Goal: Transaction & Acquisition: Purchase product/service

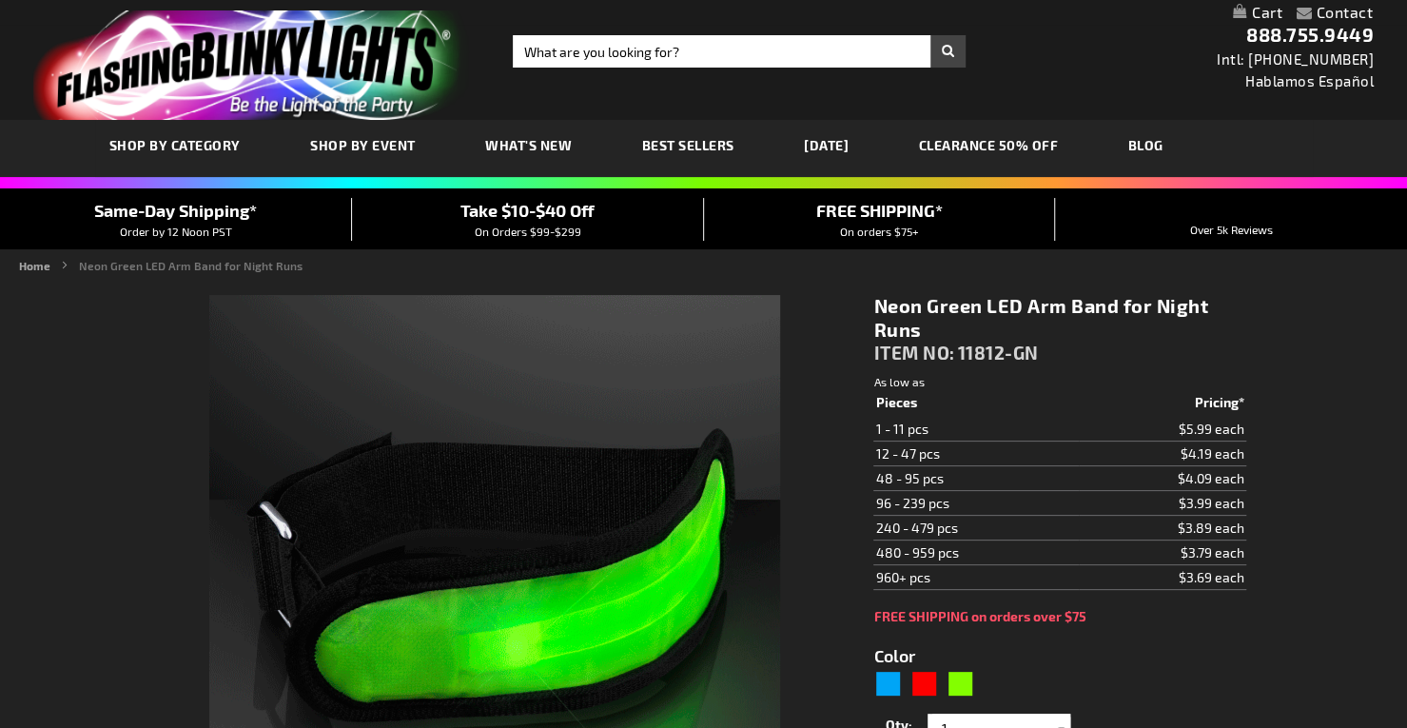
type input "5648"
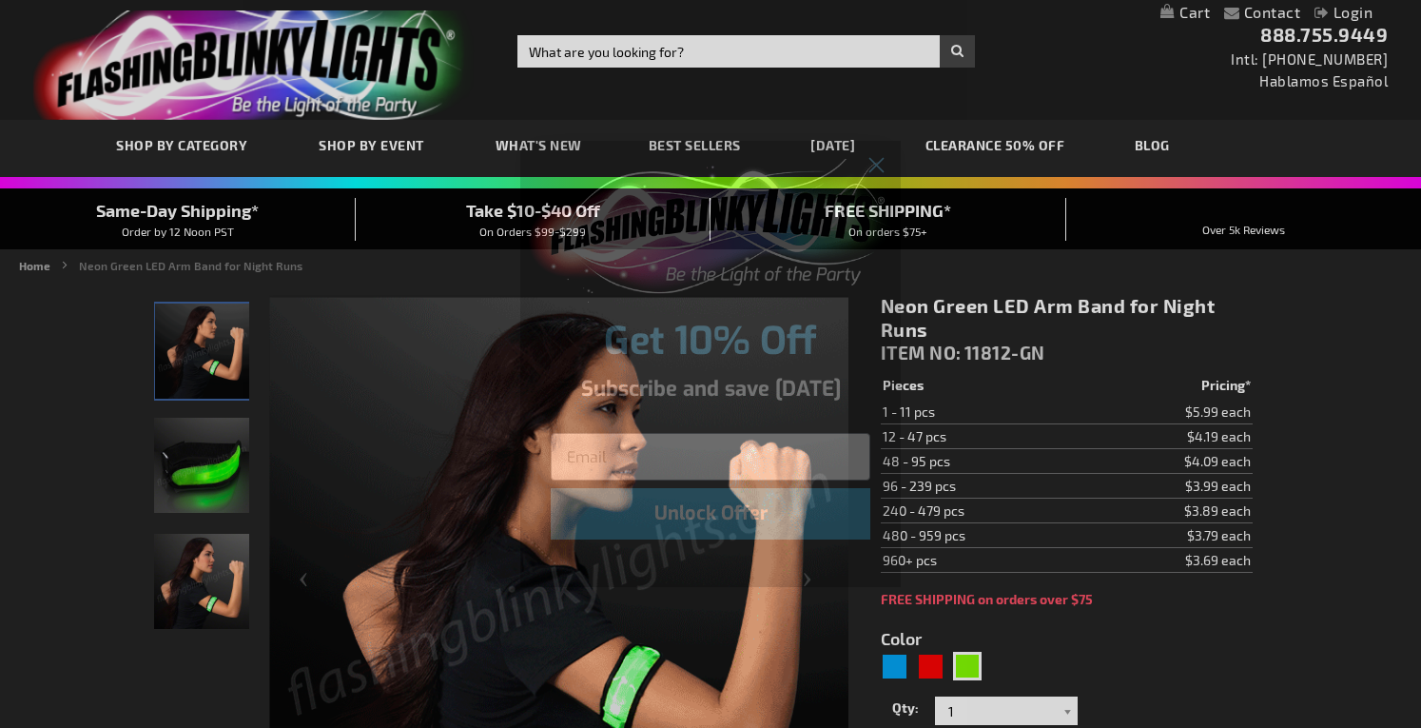
click at [969, 47] on div "Close dialog Get 10% Off Subscribe and save [DATE] Unlock Offer Submit" at bounding box center [710, 364] width 1421 height 728
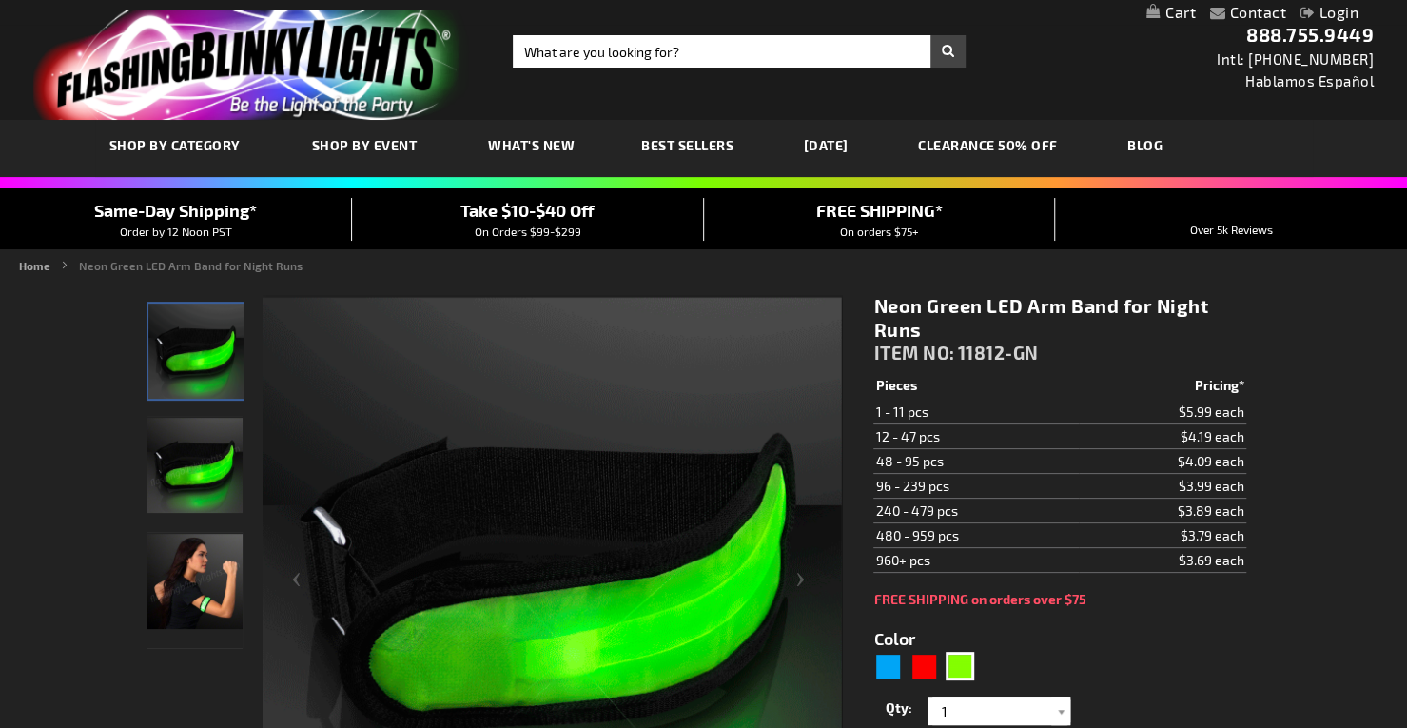
click at [969, 47] on div "Toggle Nav Search Search × Search 888.755.9449 Intl: [PHONE_NUMBER] Hablamos Es…" at bounding box center [703, 60] width 1407 height 120
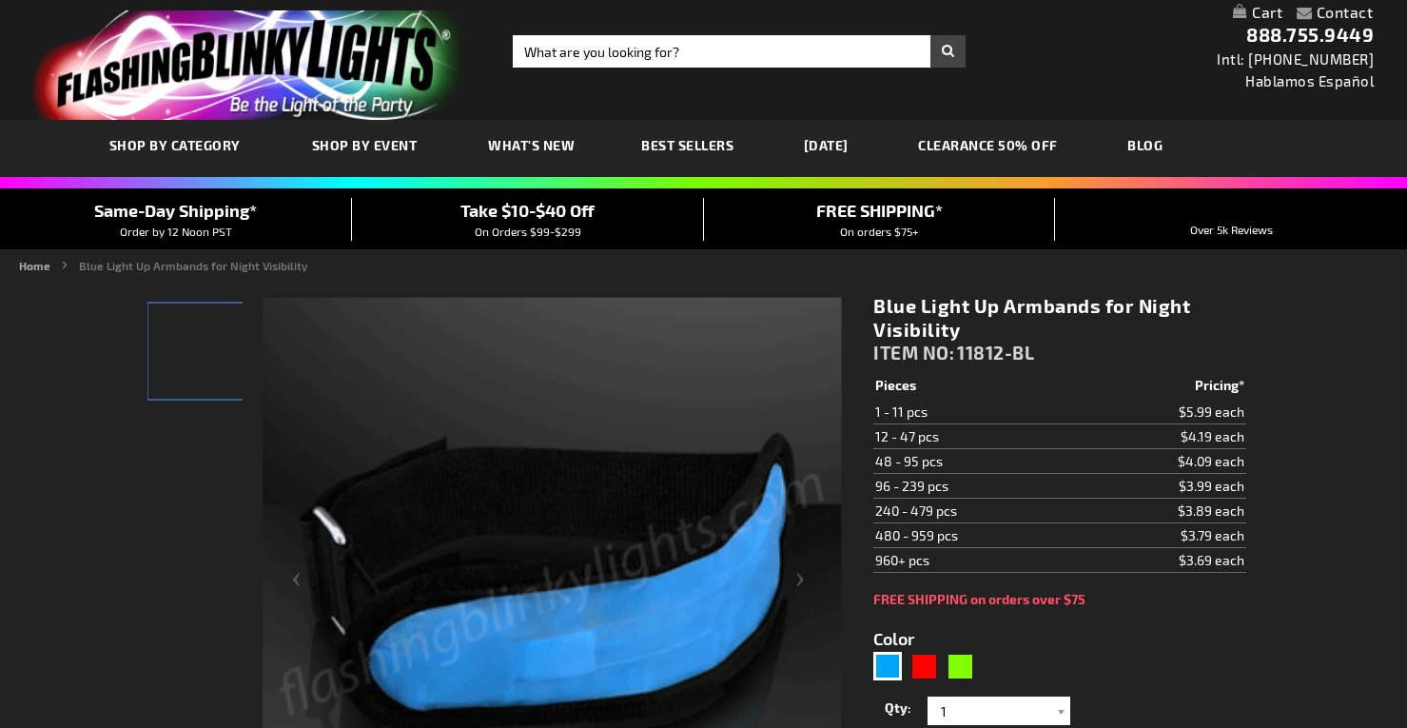
click at [903, 271] on ul "Home Blue Light Up Armbands for Night Visibility" at bounding box center [703, 265] width 1369 height 17
drag, startPoint x: 0, startPoint y: 0, endPoint x: 903, endPoint y: 271, distance: 942.7
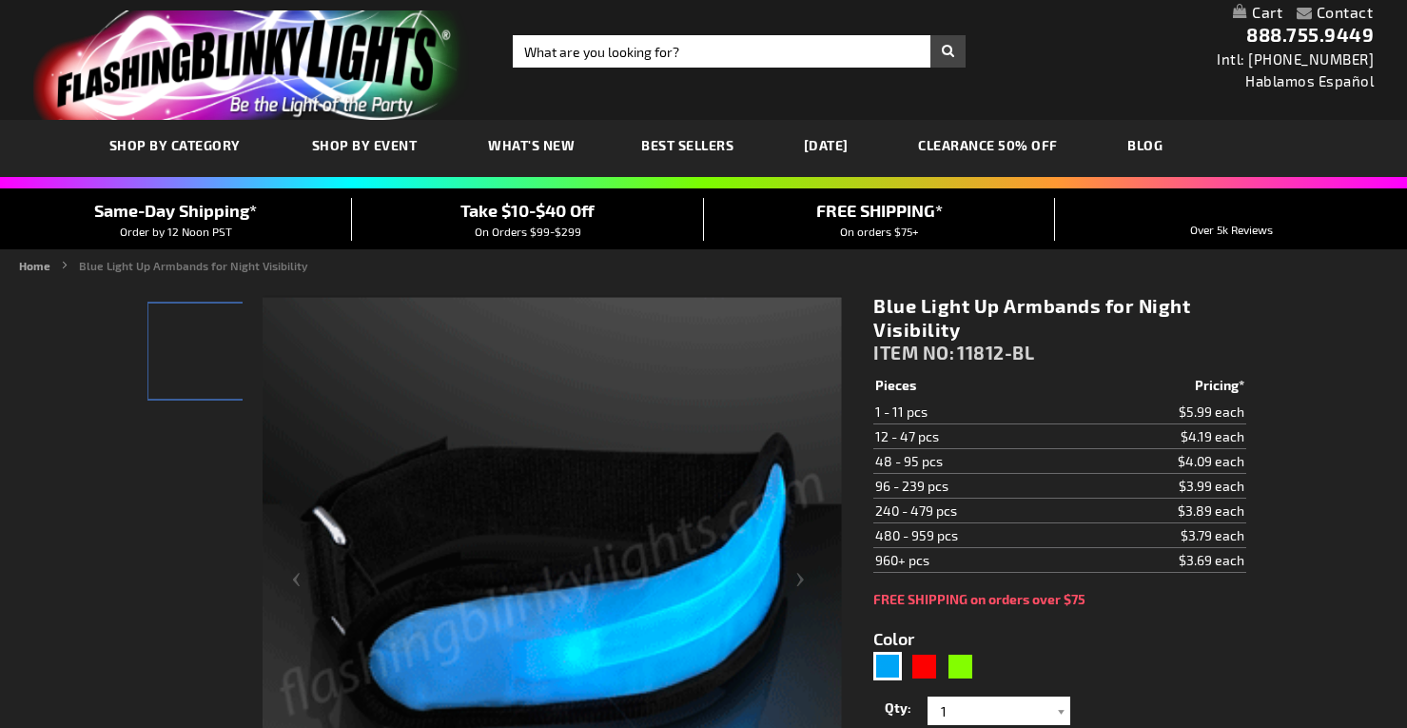
click at [903, 271] on ul "Home Blue Light Up Armbands for Night Visibility" at bounding box center [703, 265] width 1369 height 17
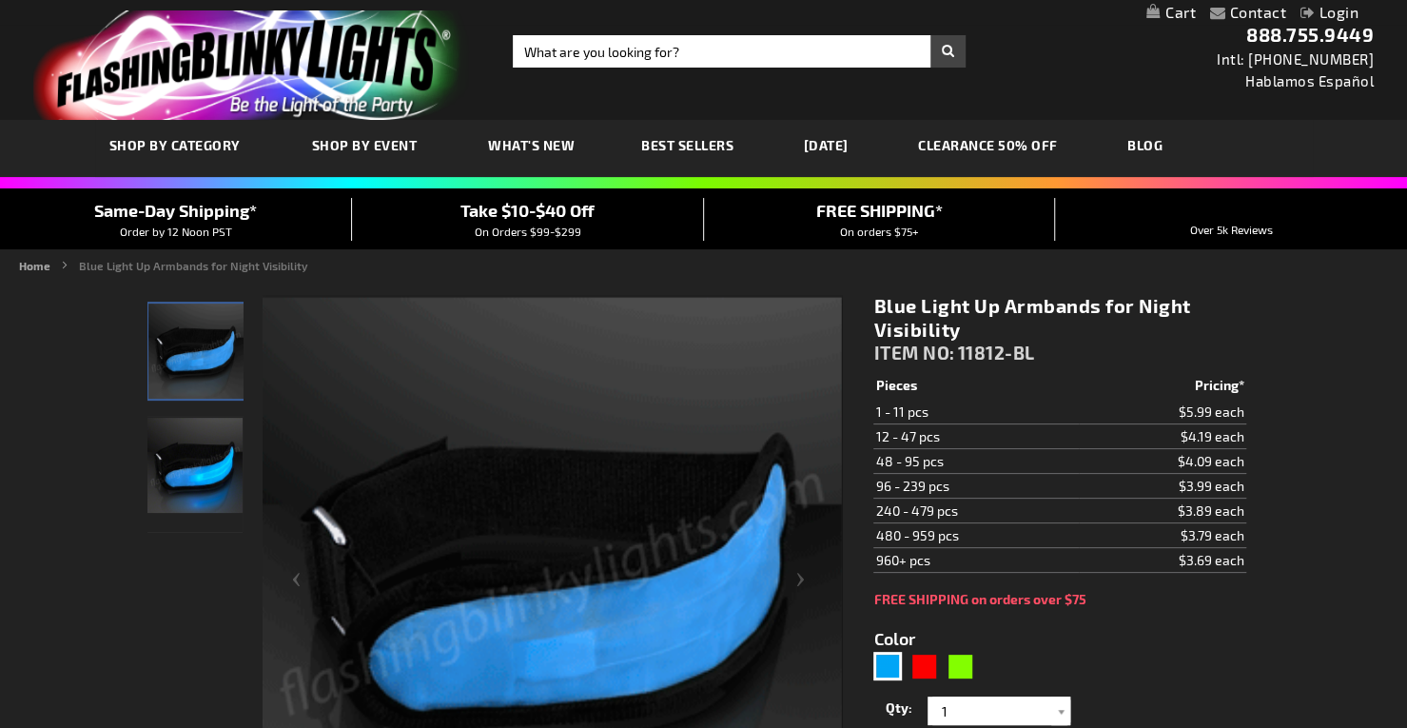
click at [903, 271] on ul "Home Blue Light Up Armbands for Night Visibility" at bounding box center [703, 265] width 1369 height 17
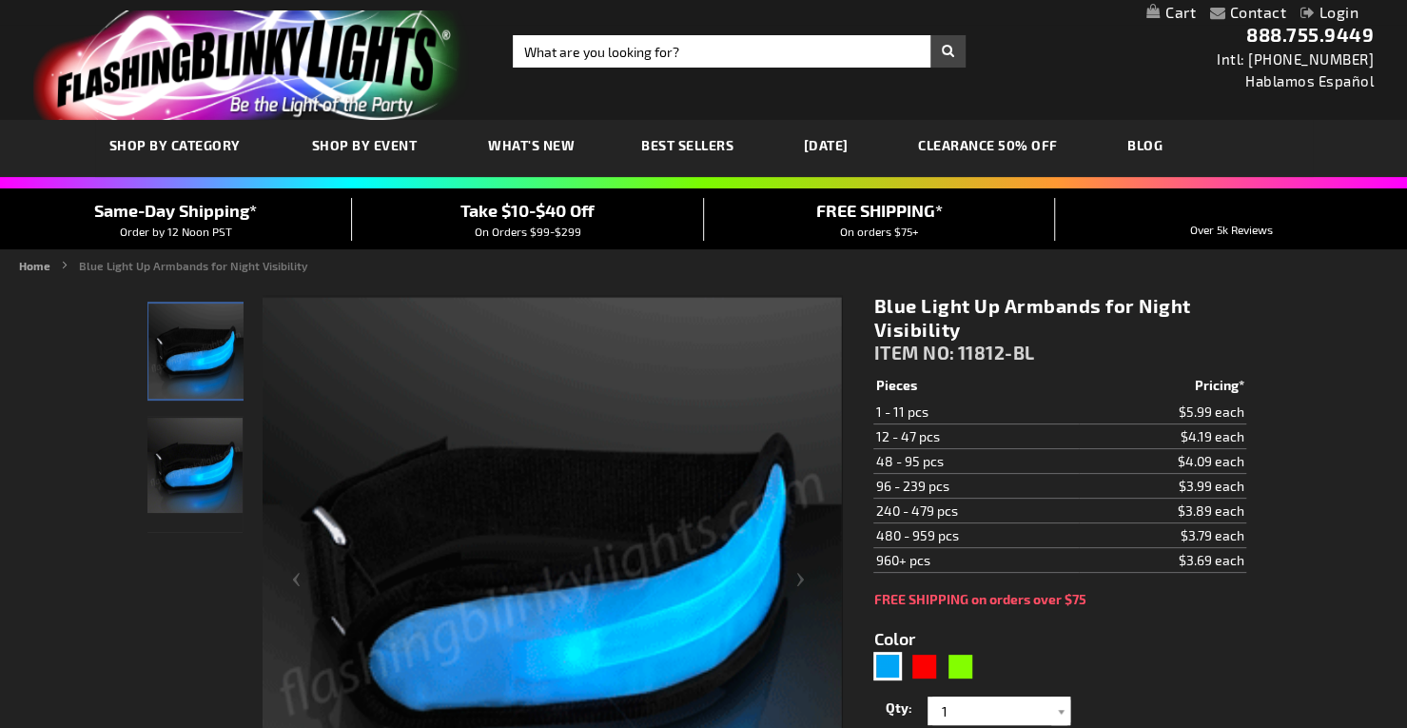
click at [903, 271] on ul "Home Blue Light Up Armbands for Night Visibility" at bounding box center [703, 265] width 1369 height 17
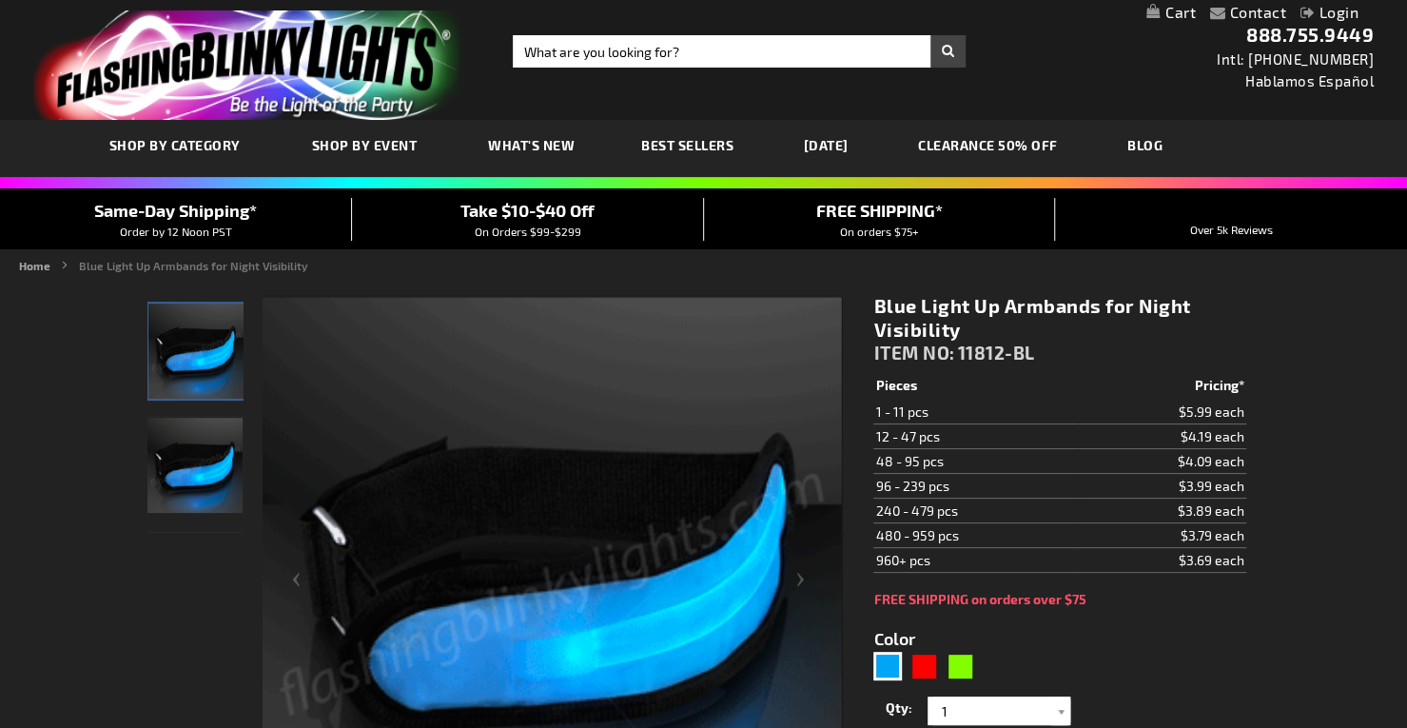
click at [903, 271] on ul "Home Blue Light Up Armbands for Night Visibility" at bounding box center [703, 265] width 1369 height 17
click at [900, 271] on ul "Home Blue Light Up Armbands for Night Visibility" at bounding box center [703, 265] width 1369 height 17
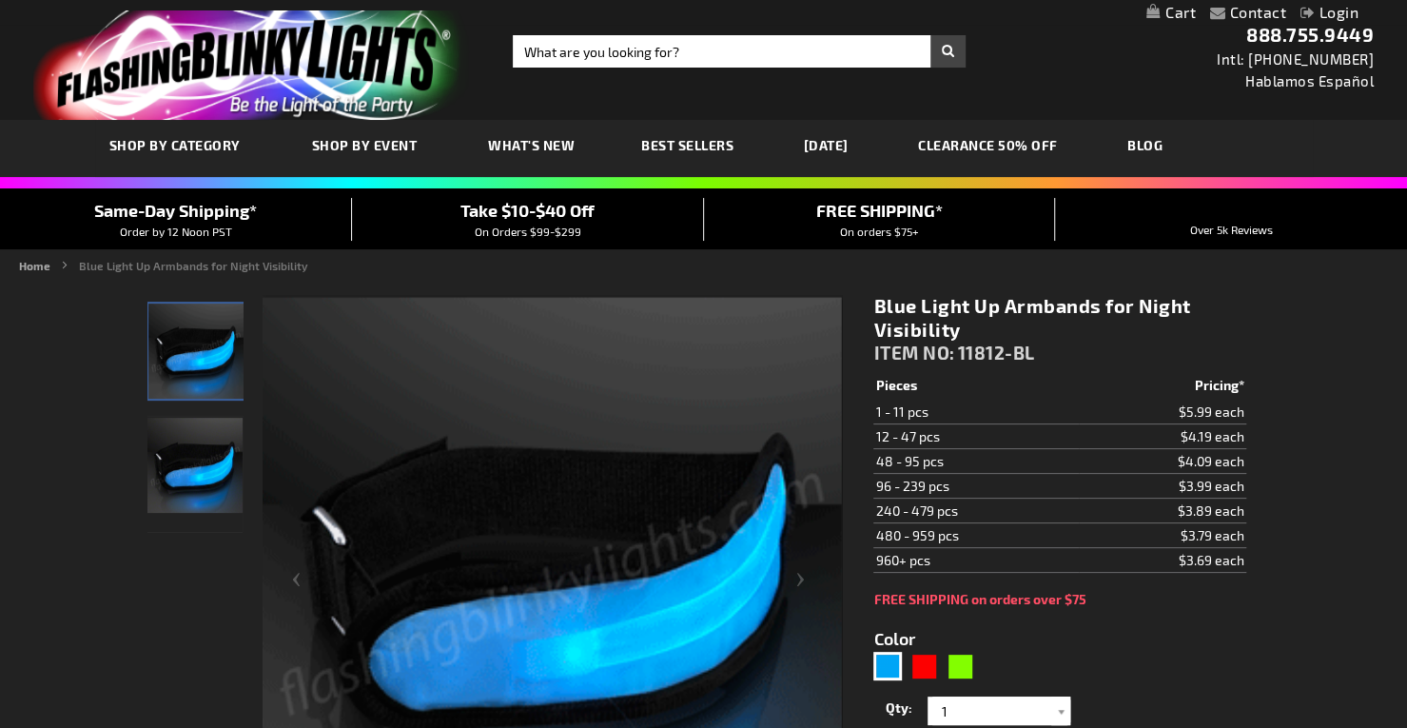
click at [900, 271] on ul "Home Blue Light Up Armbands for Night Visibility" at bounding box center [703, 265] width 1369 height 17
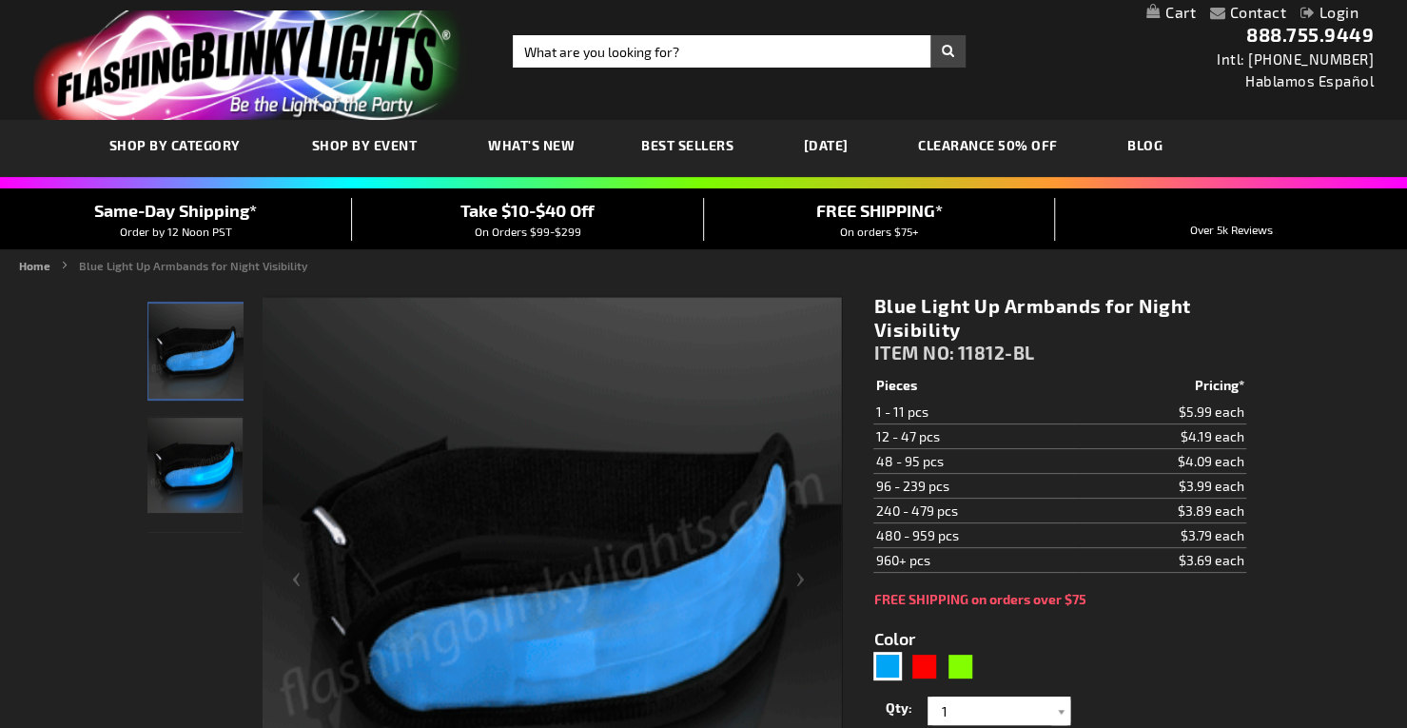
click at [900, 271] on ul "Home Blue Light Up Armbands for Night Visibility" at bounding box center [703, 265] width 1369 height 17
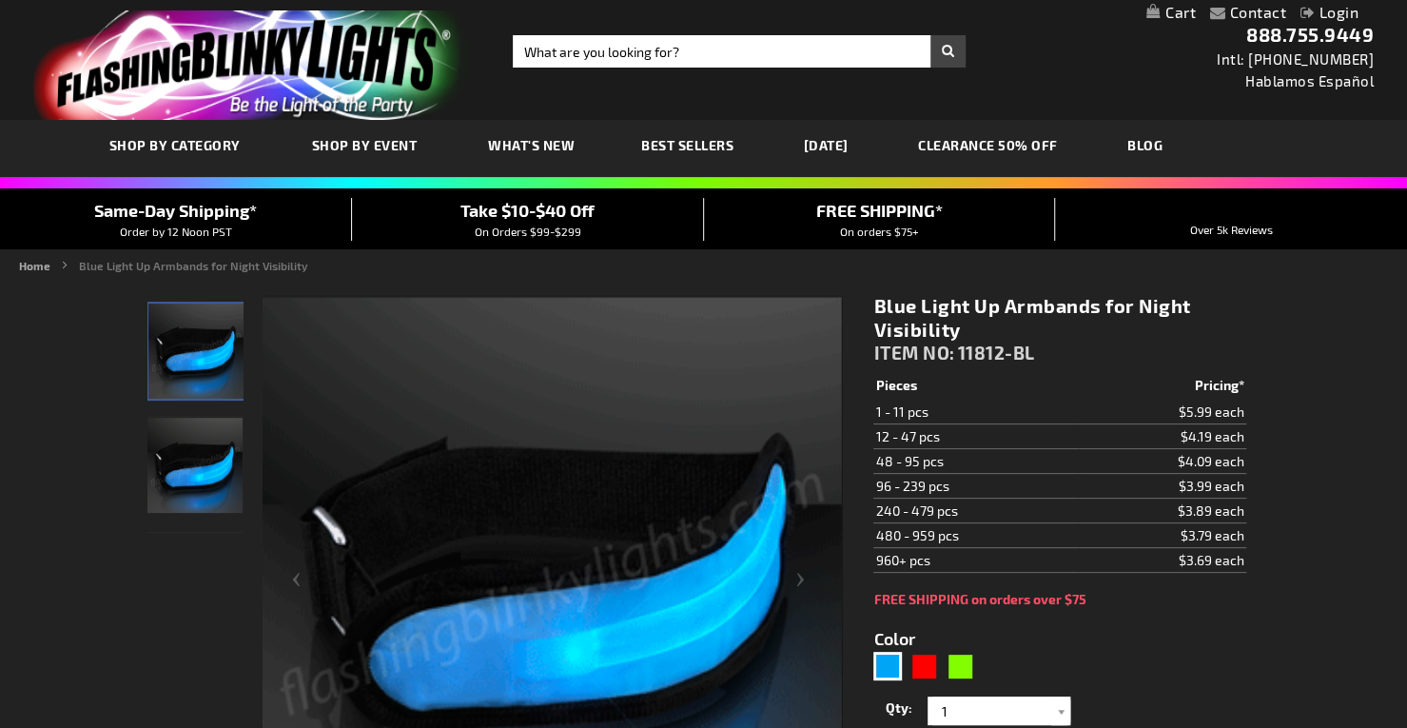
click at [900, 271] on ul "Home Blue Light Up Armbands for Night Visibility" at bounding box center [703, 265] width 1369 height 17
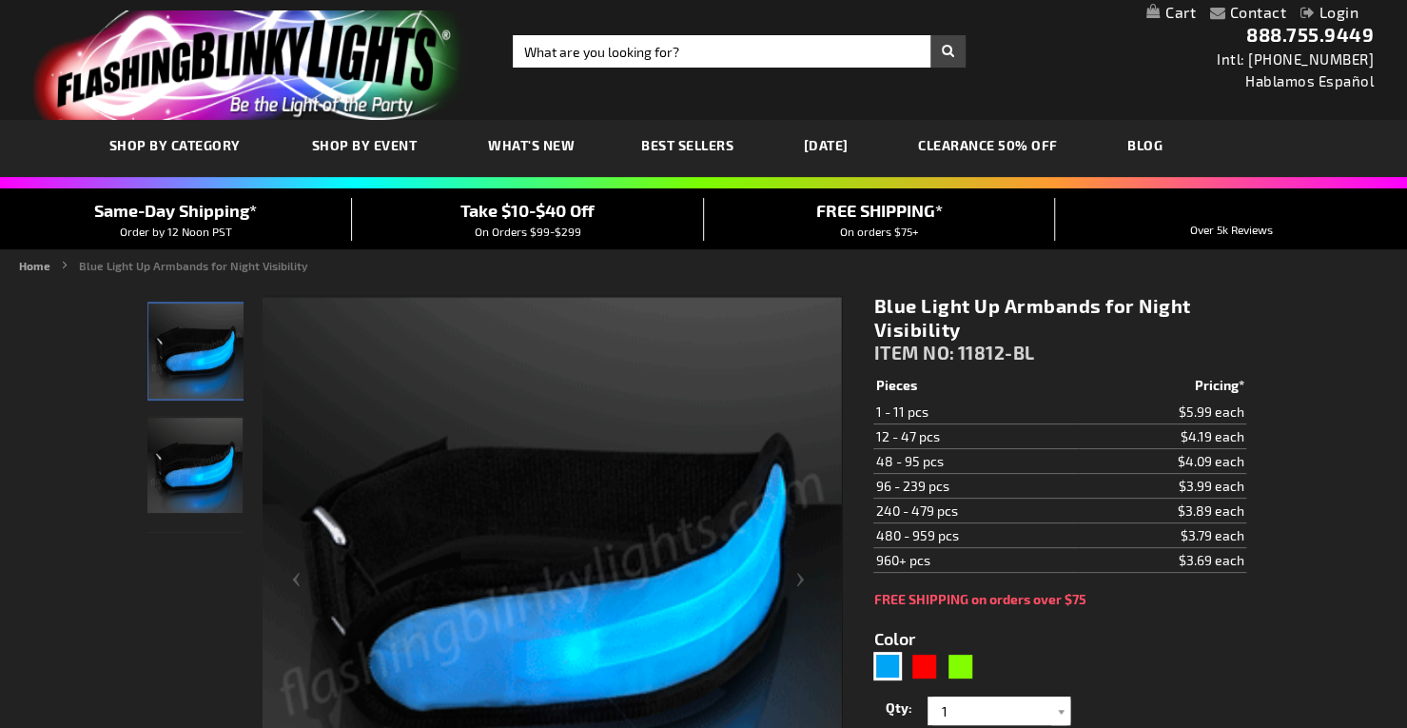
click at [900, 271] on ul "Home Blue Light Up Armbands for Night Visibility" at bounding box center [703, 265] width 1369 height 17
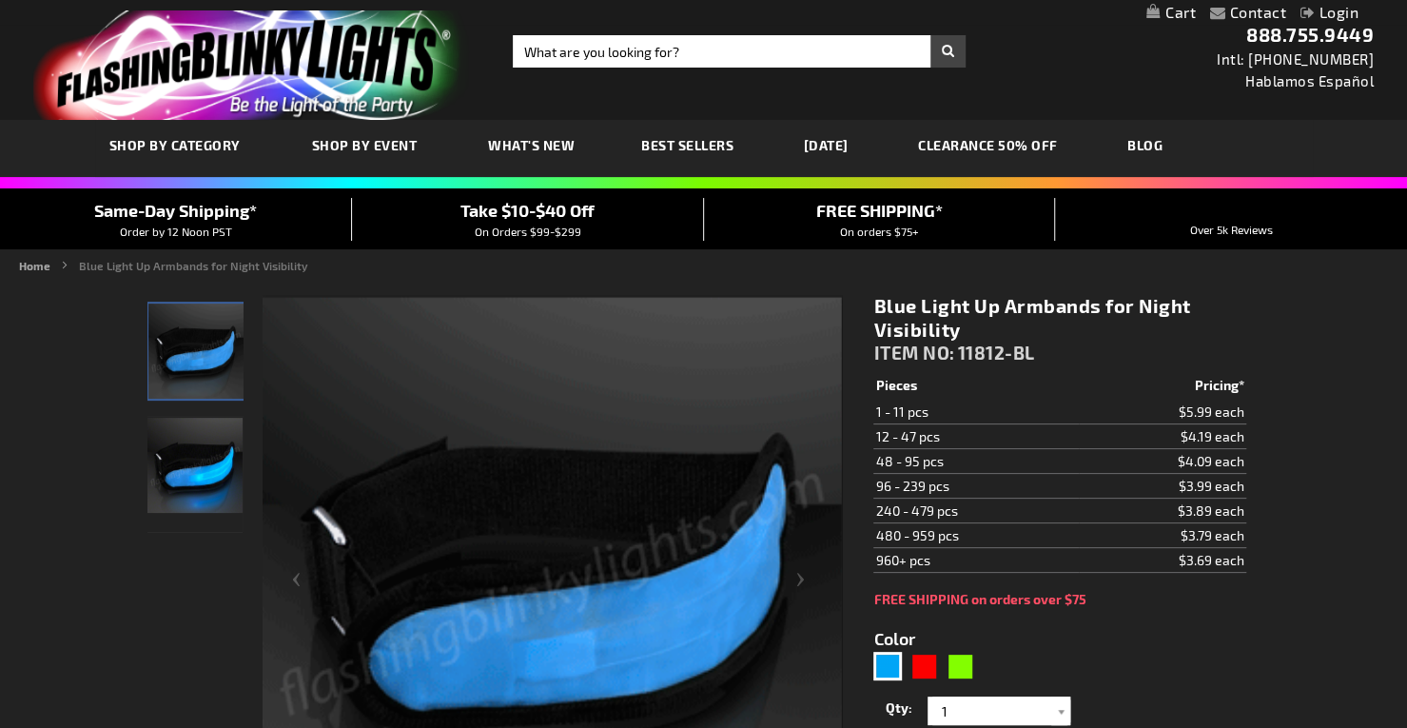
click at [900, 271] on ul "Home Blue Light Up Armbands for Night Visibility" at bounding box center [703, 265] width 1369 height 17
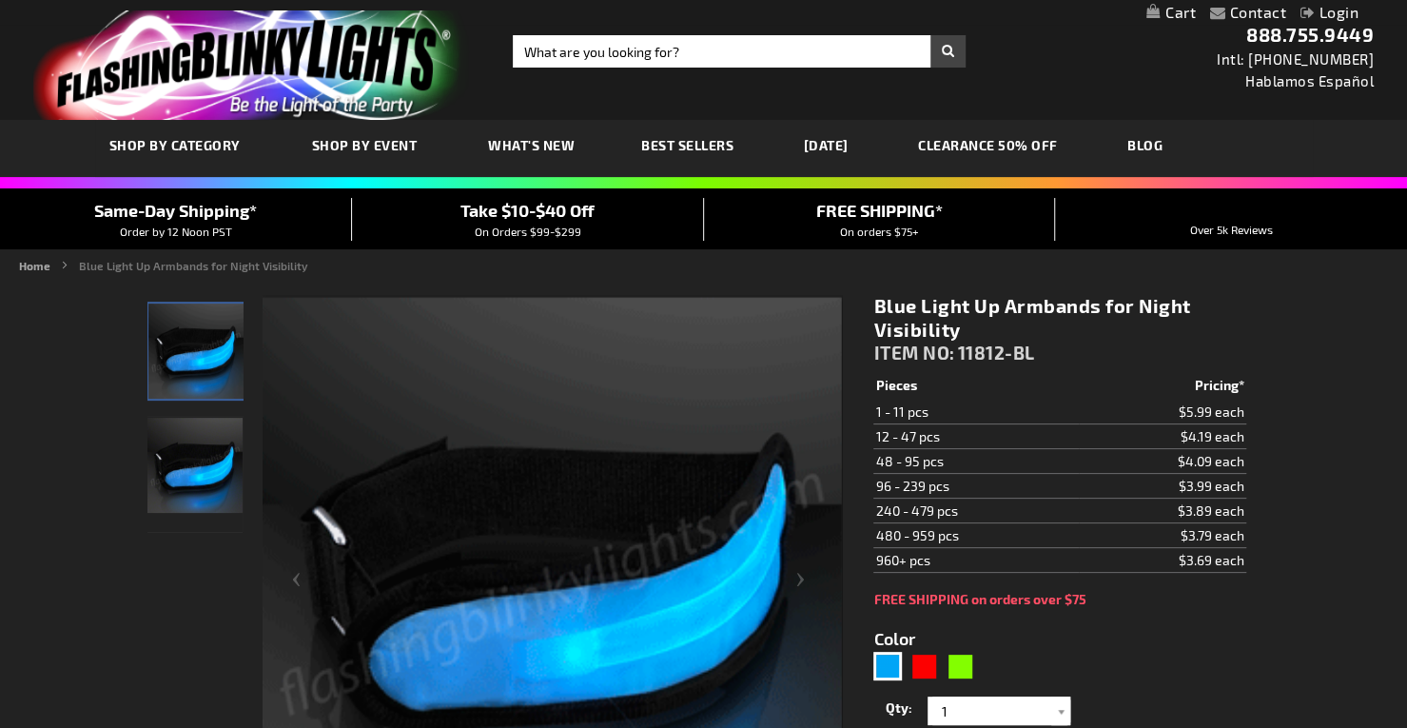
click at [900, 271] on ul "Home Blue Light Up Armbands for Night Visibility" at bounding box center [703, 265] width 1369 height 17
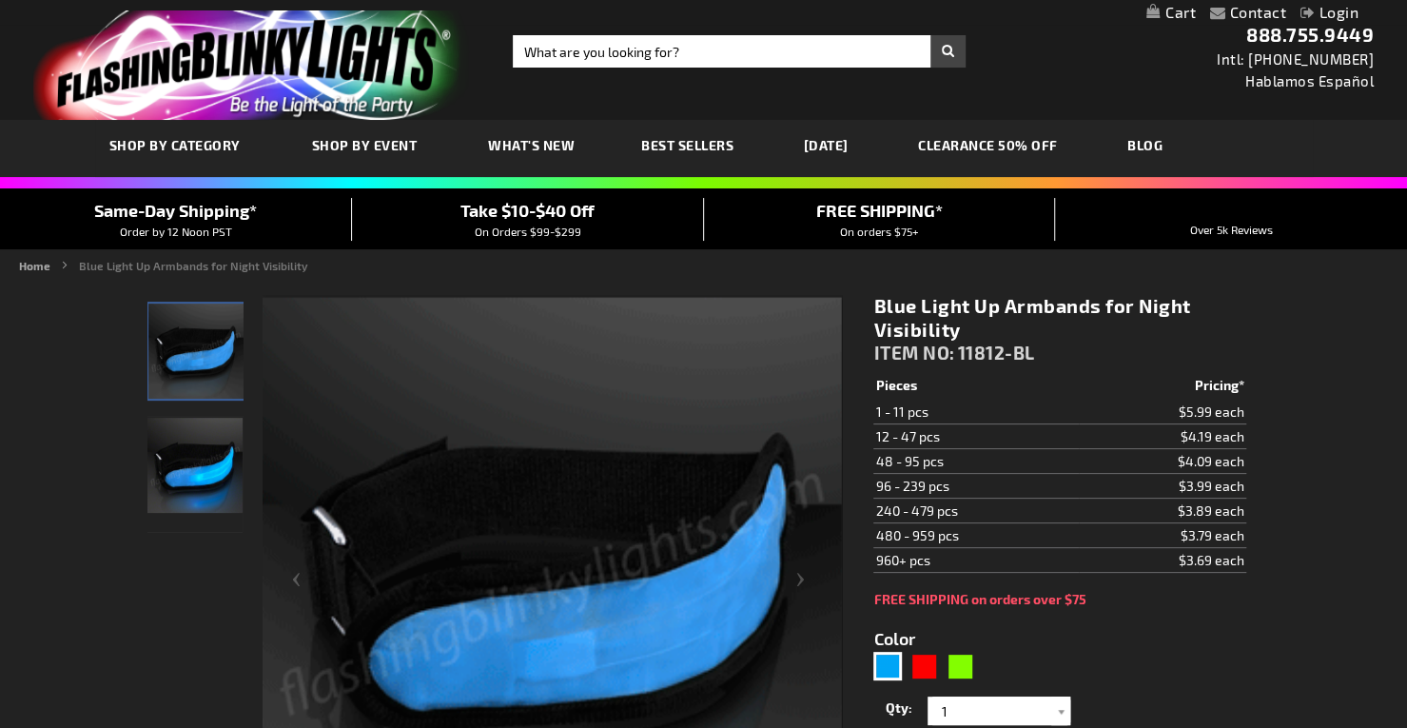
click at [900, 271] on ul "Home Blue Light Up Armbands for Night Visibility" at bounding box center [703, 265] width 1369 height 17
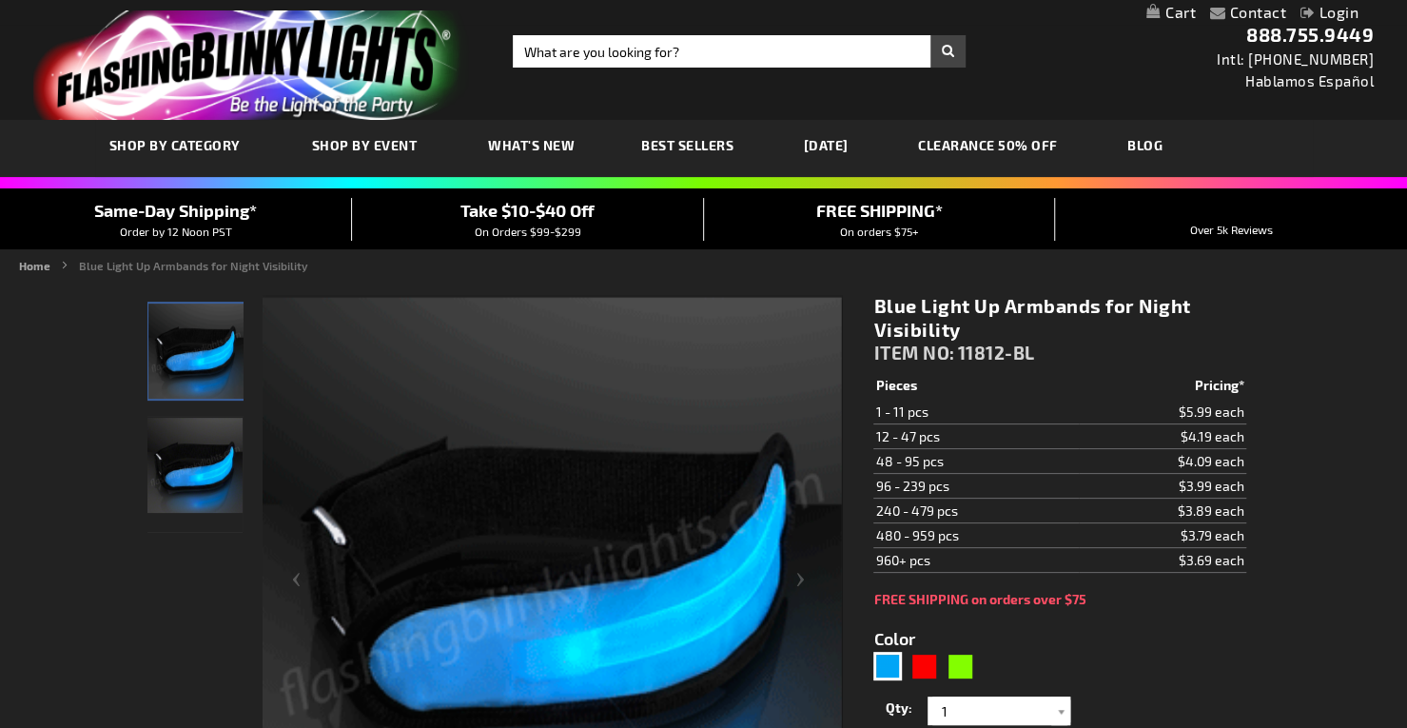
click at [900, 271] on ul "Home Blue Light Up Armbands for Night Visibility" at bounding box center [703, 265] width 1369 height 17
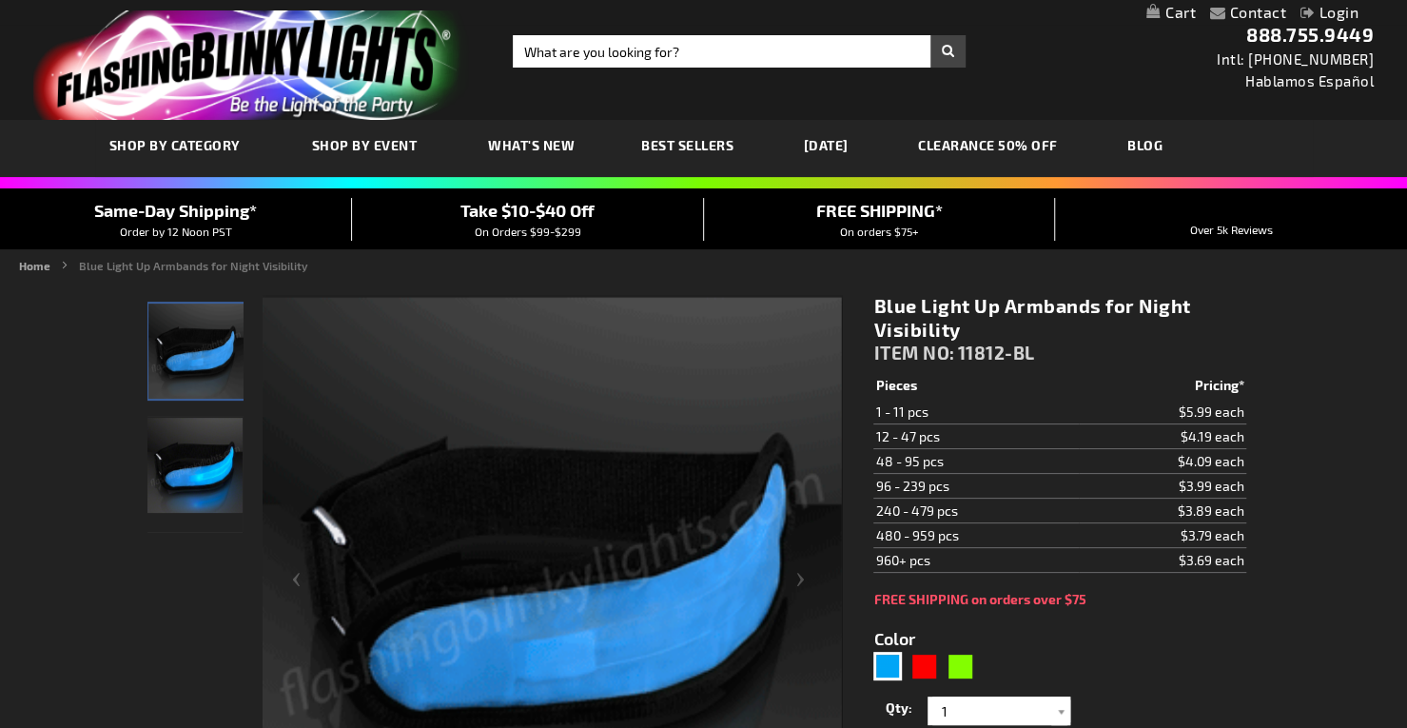
click at [900, 271] on ul "Home Blue Light Up Armbands for Night Visibility" at bounding box center [703, 265] width 1369 height 17
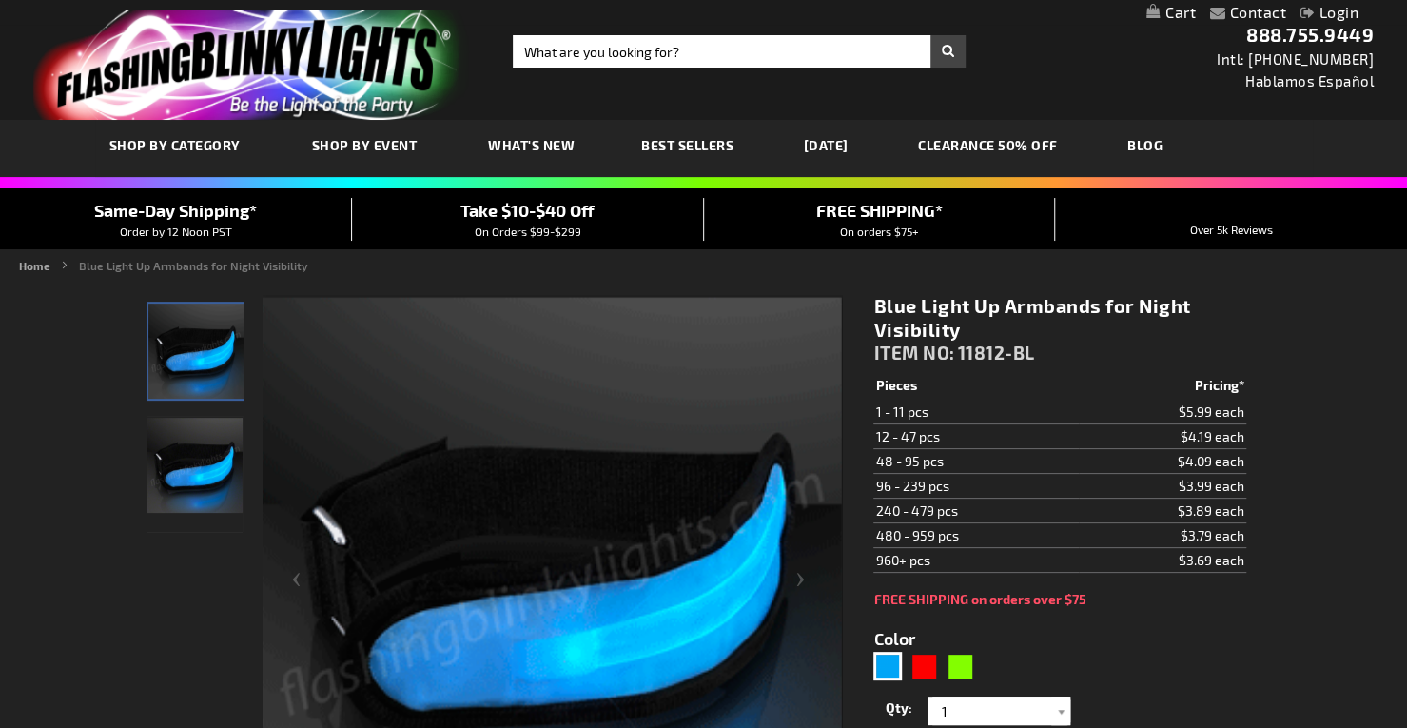
click at [900, 271] on ul "Home Blue Light Up Armbands for Night Visibility" at bounding box center [703, 265] width 1369 height 17
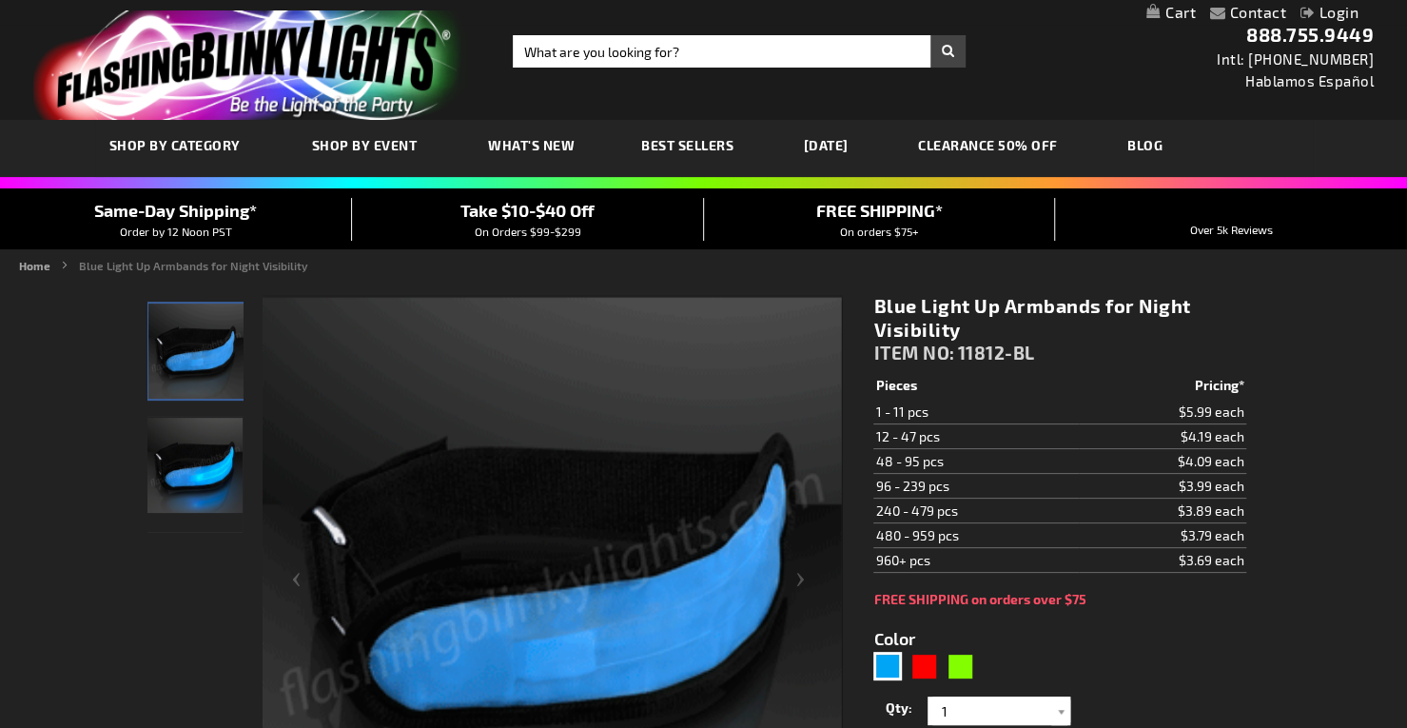
click at [900, 271] on ul "Home Blue Light Up Armbands for Night Visibility" at bounding box center [703, 265] width 1369 height 17
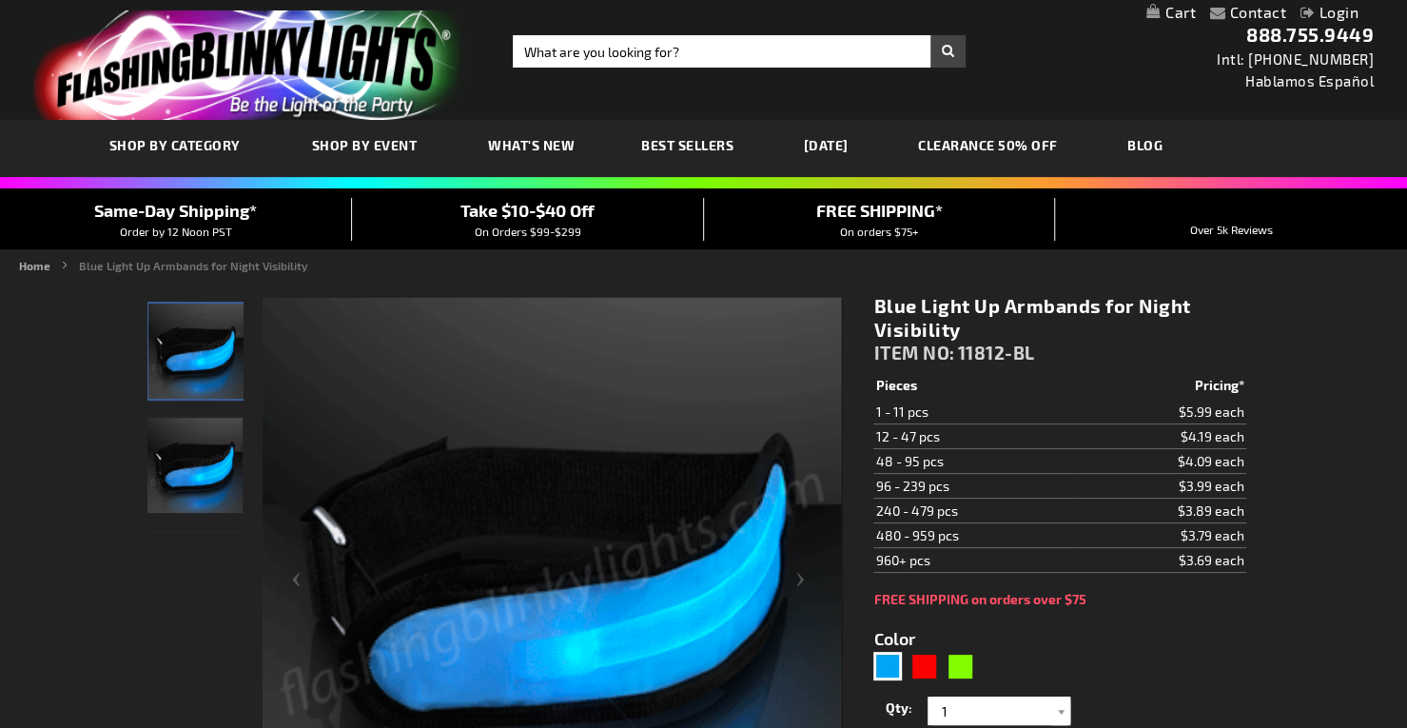
click at [900, 271] on ul "Home Blue Light Up Armbands for Night Visibility" at bounding box center [703, 265] width 1369 height 17
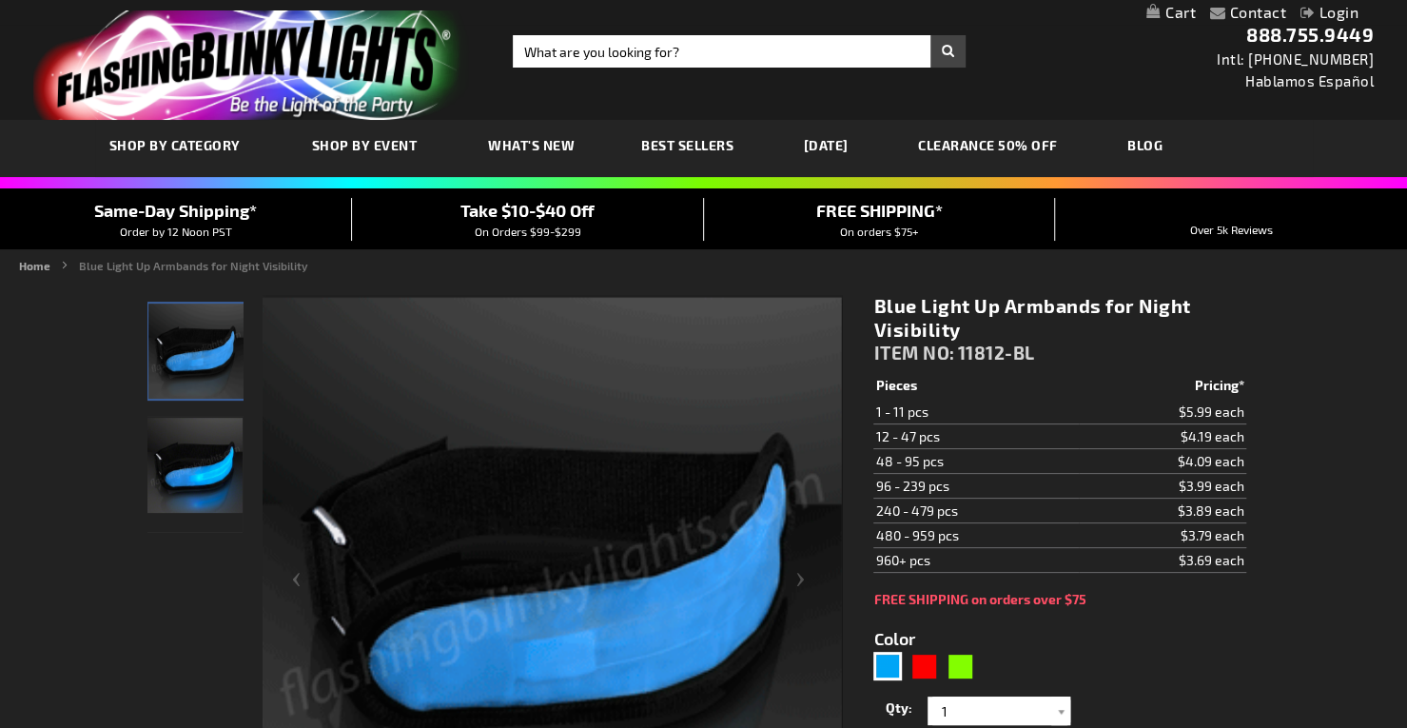
click at [900, 271] on ul "Home Blue Light Up Armbands for Night Visibility" at bounding box center [703, 265] width 1369 height 17
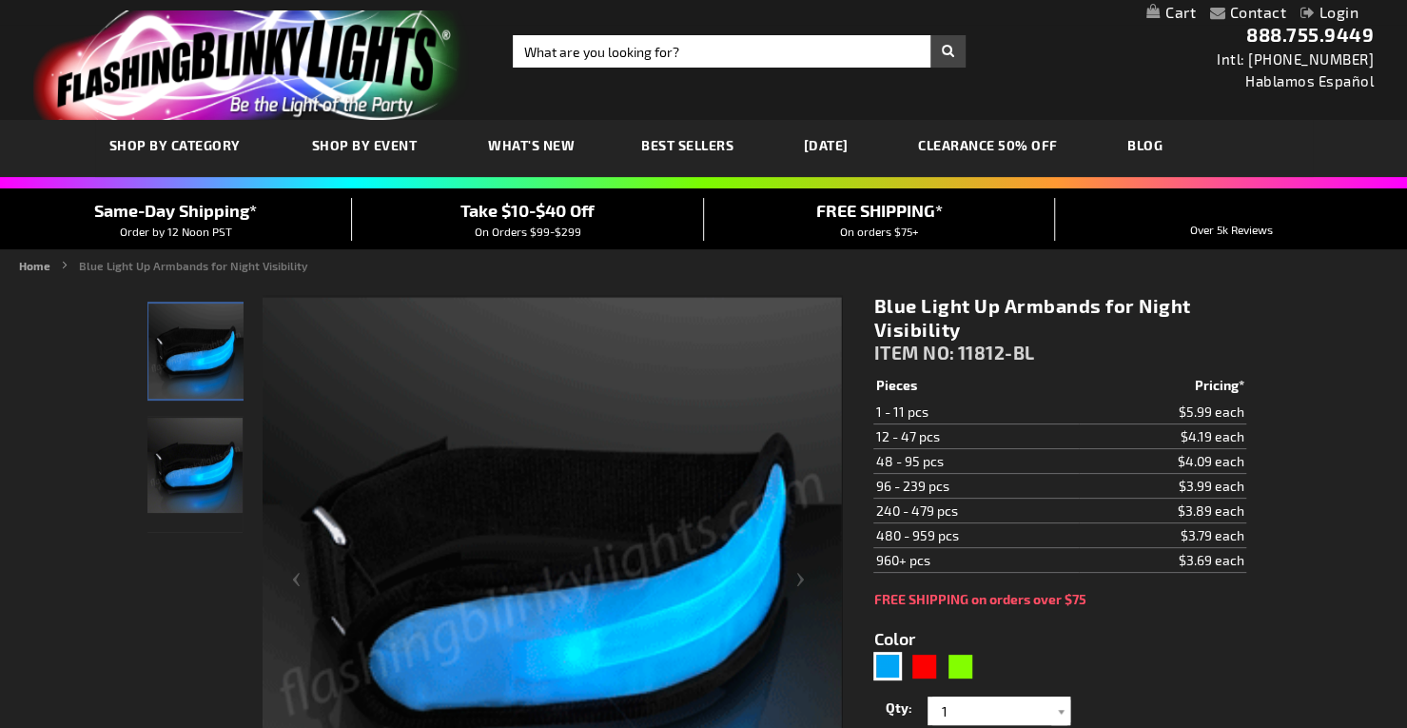
click at [900, 271] on ul "Home Blue Light Up Armbands for Night Visibility" at bounding box center [703, 265] width 1369 height 17
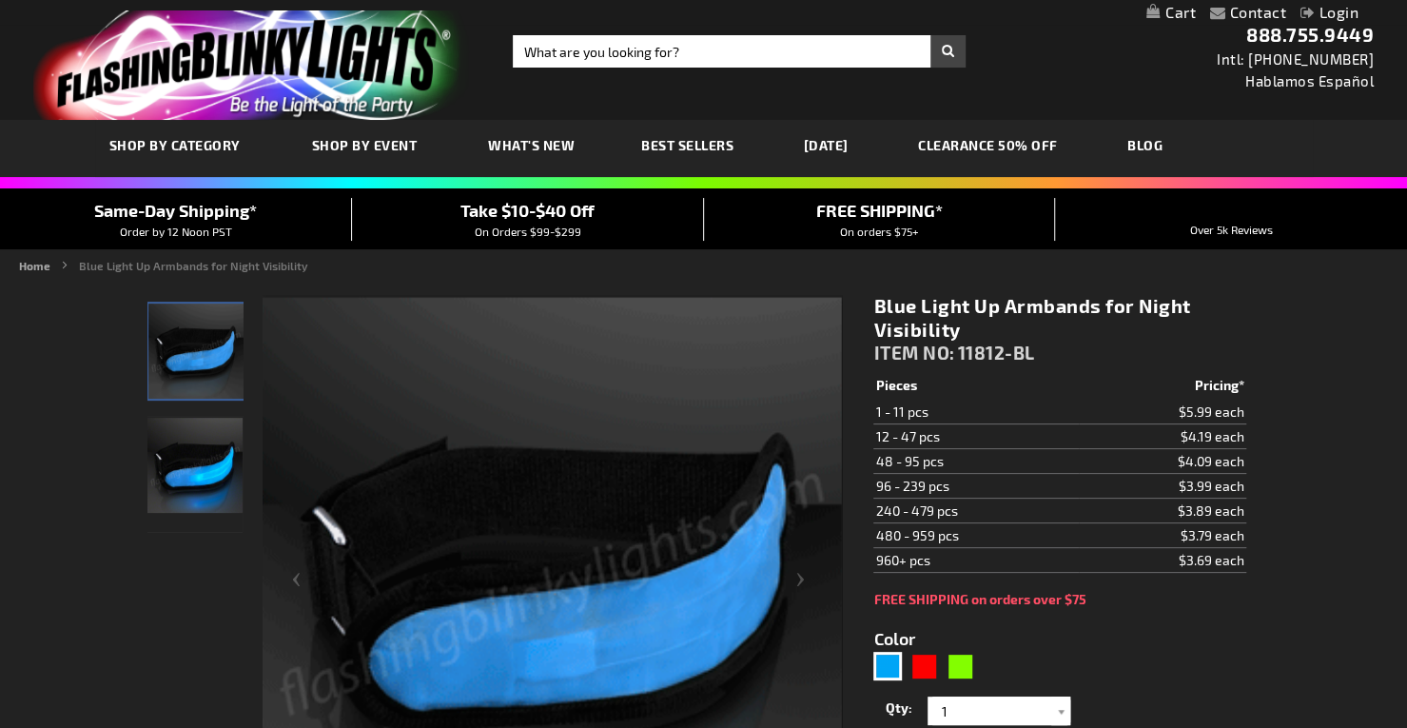
click at [900, 271] on ul "Home Blue Light Up Armbands for Night Visibility" at bounding box center [703, 265] width 1369 height 17
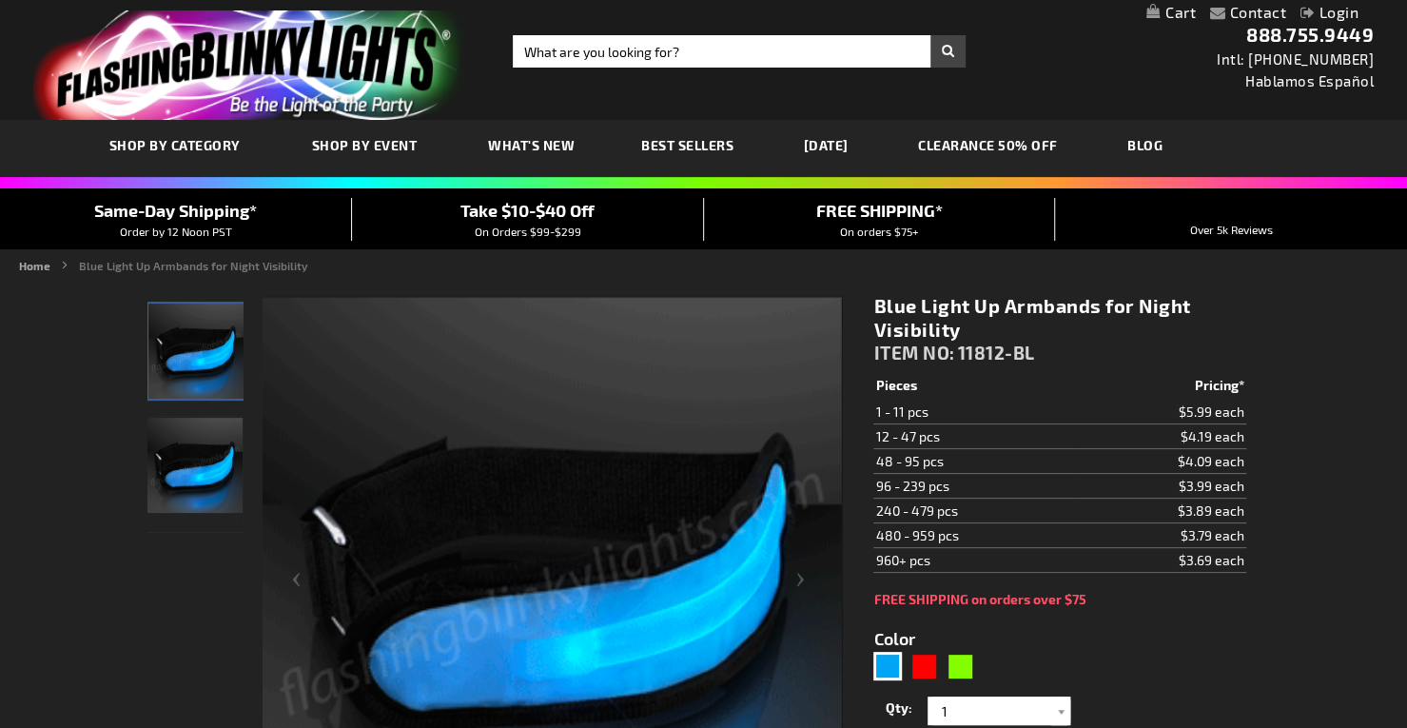
click at [900, 271] on ul "Home Blue Light Up Armbands for Night Visibility" at bounding box center [703, 265] width 1369 height 17
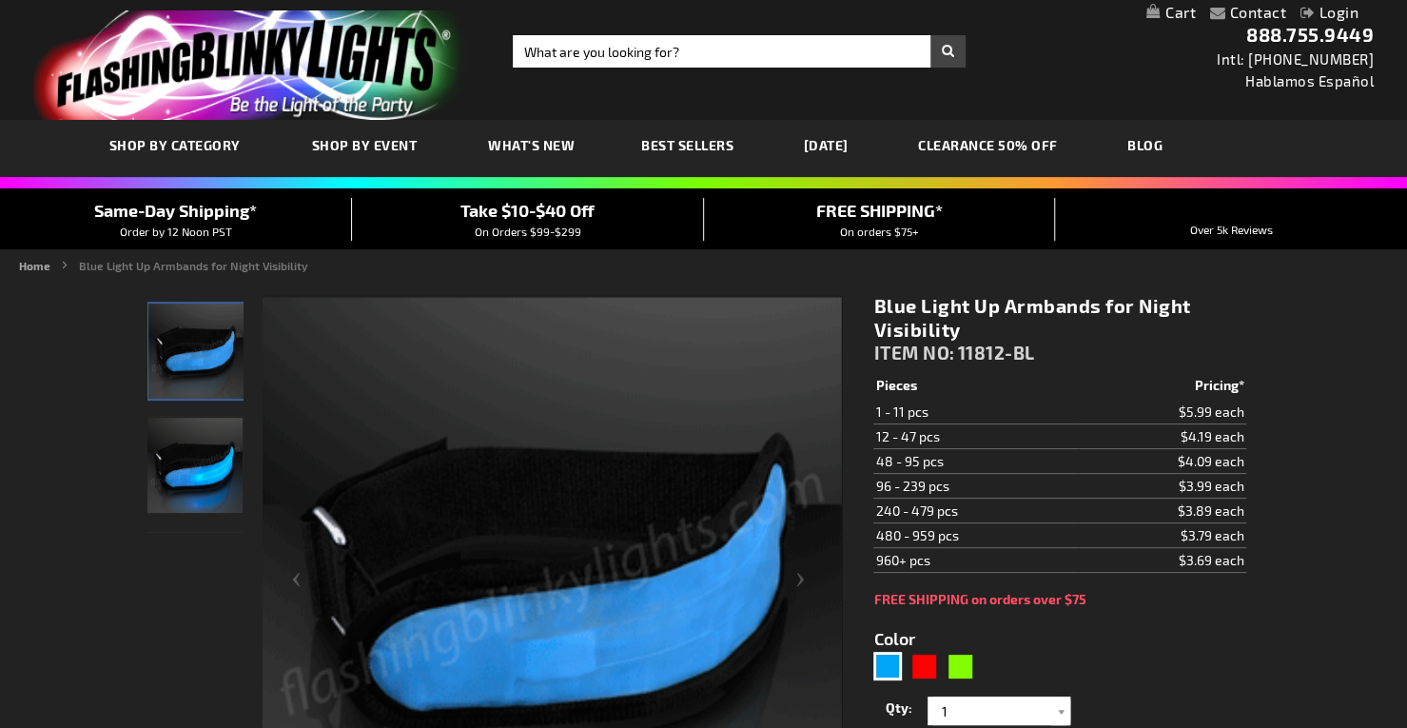
click at [900, 271] on ul "Home Blue Light Up Armbands for Night Visibility" at bounding box center [703, 265] width 1369 height 17
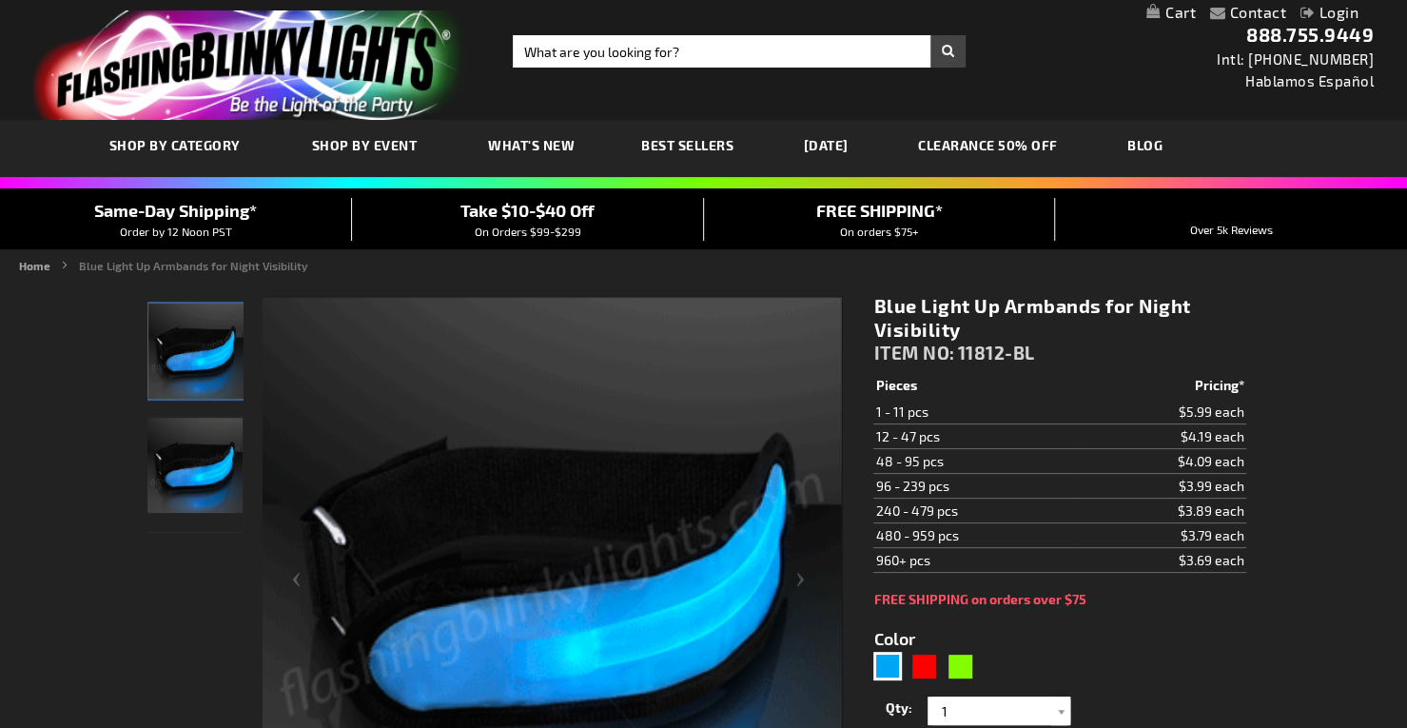
click at [900, 271] on ul "Home Blue Light Up Armbands for Night Visibility" at bounding box center [703, 265] width 1369 height 17
drag, startPoint x: 900, startPoint y: 271, endPoint x: 1353, endPoint y: 229, distance: 454.8
click at [1353, 229] on div "Over 5k Reviews" at bounding box center [1231, 218] width 352 height 40
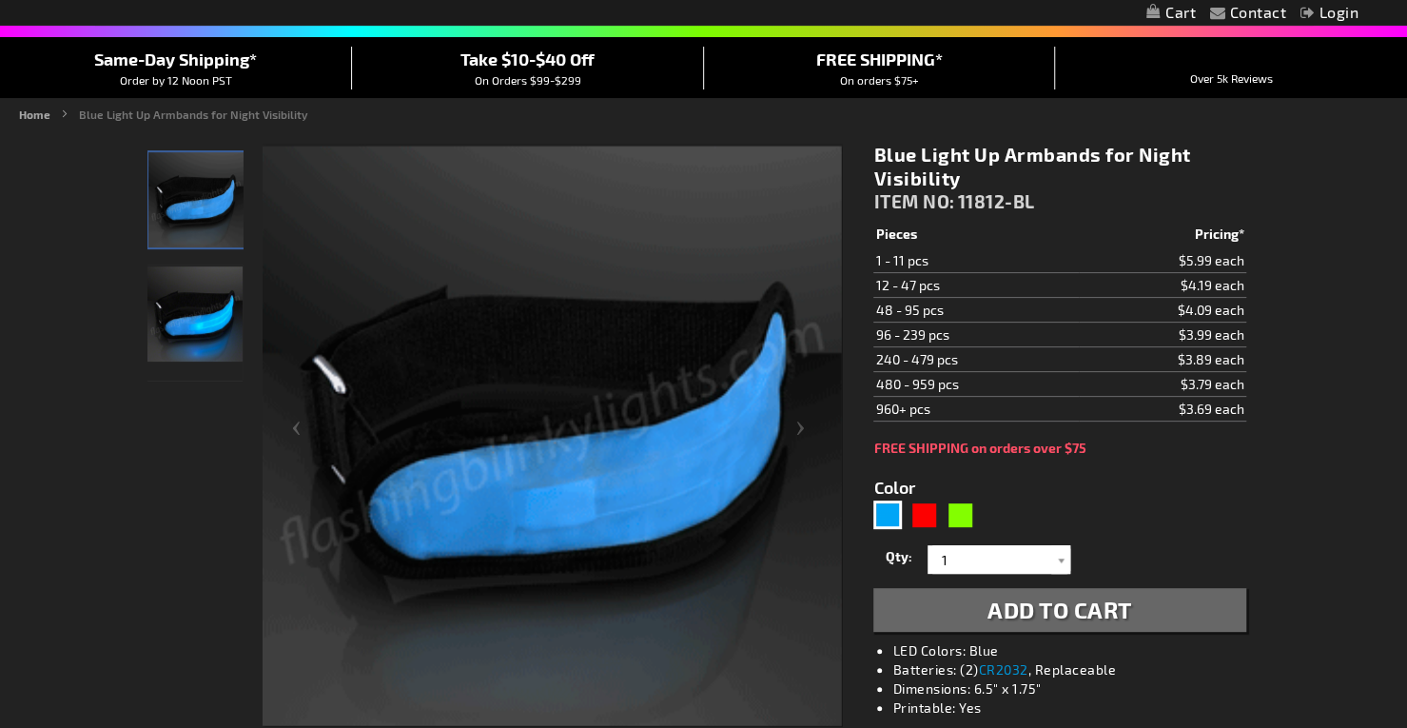
scroll to position [81, 0]
